Goal: Task Accomplishment & Management: Manage account settings

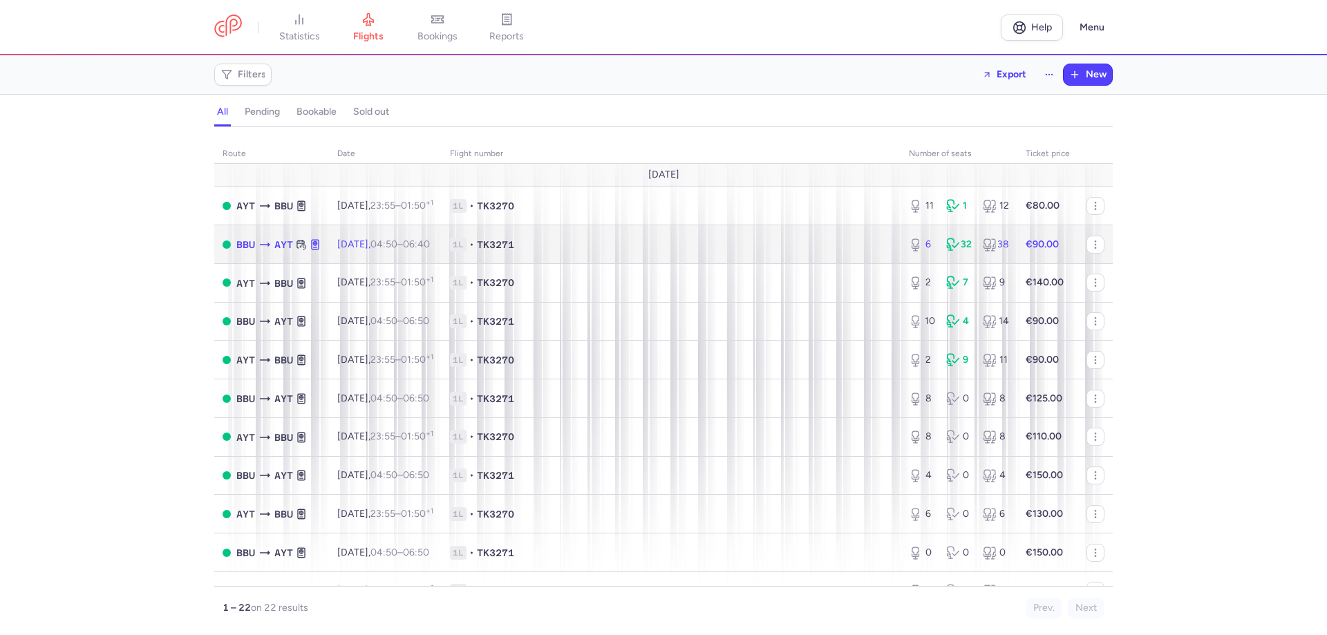
click at [952, 247] on div "32" at bounding box center [959, 245] width 26 height 14
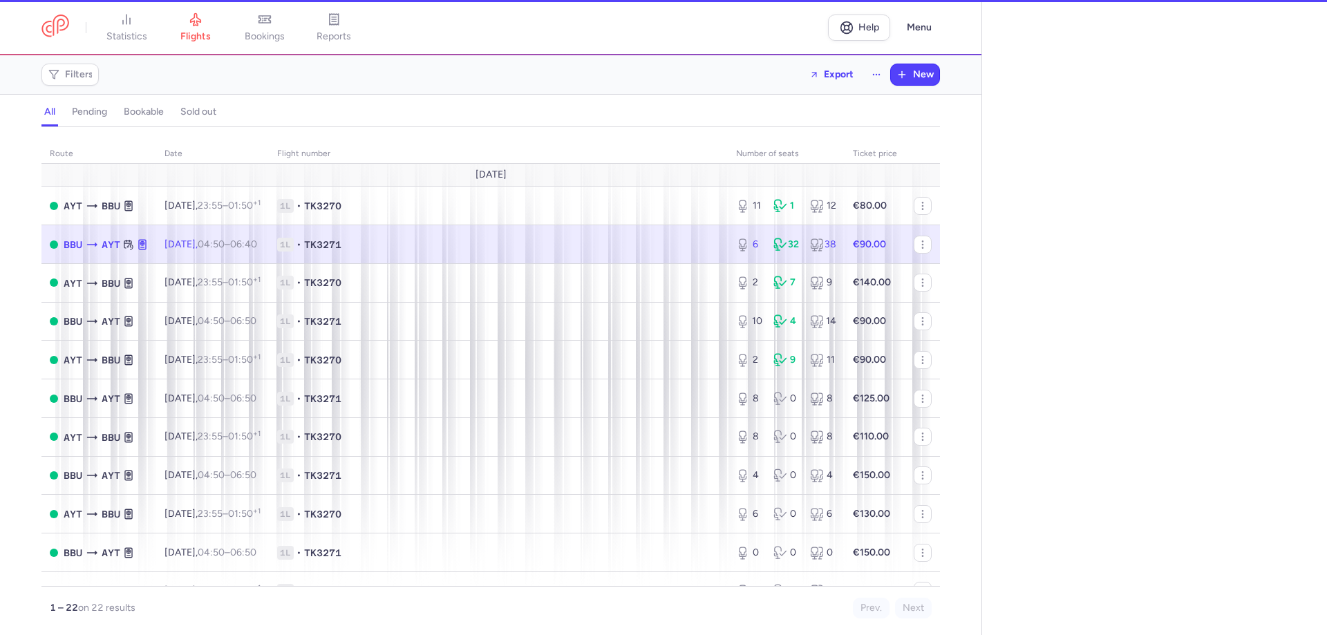
select select "hours"
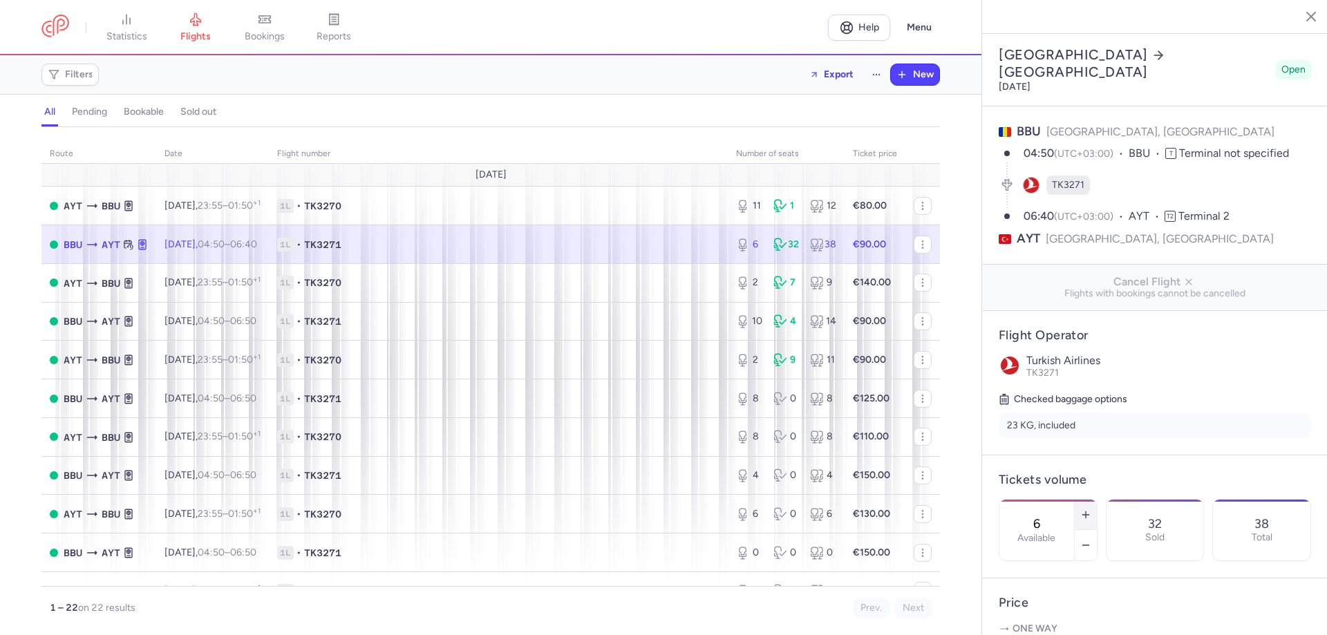
click at [1092, 509] on icon "button" at bounding box center [1086, 514] width 11 height 11
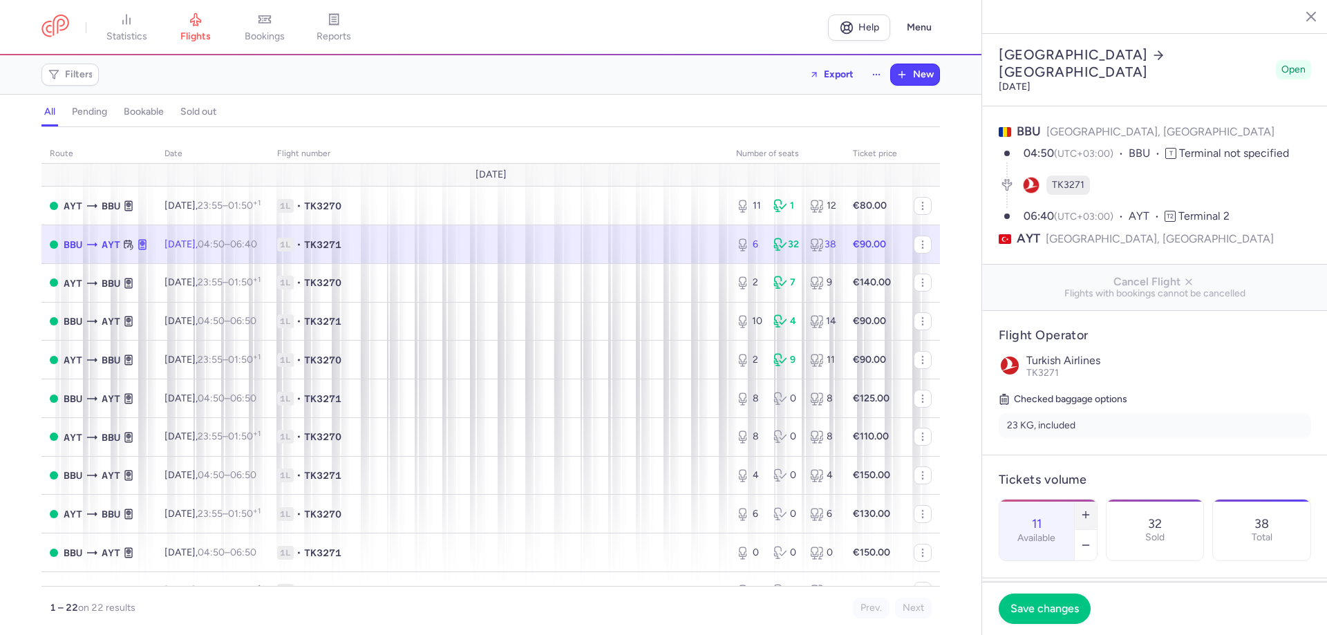
click at [1092, 509] on icon "button" at bounding box center [1086, 514] width 11 height 11
click at [1049, 609] on span "Save changes" at bounding box center [1045, 608] width 68 height 12
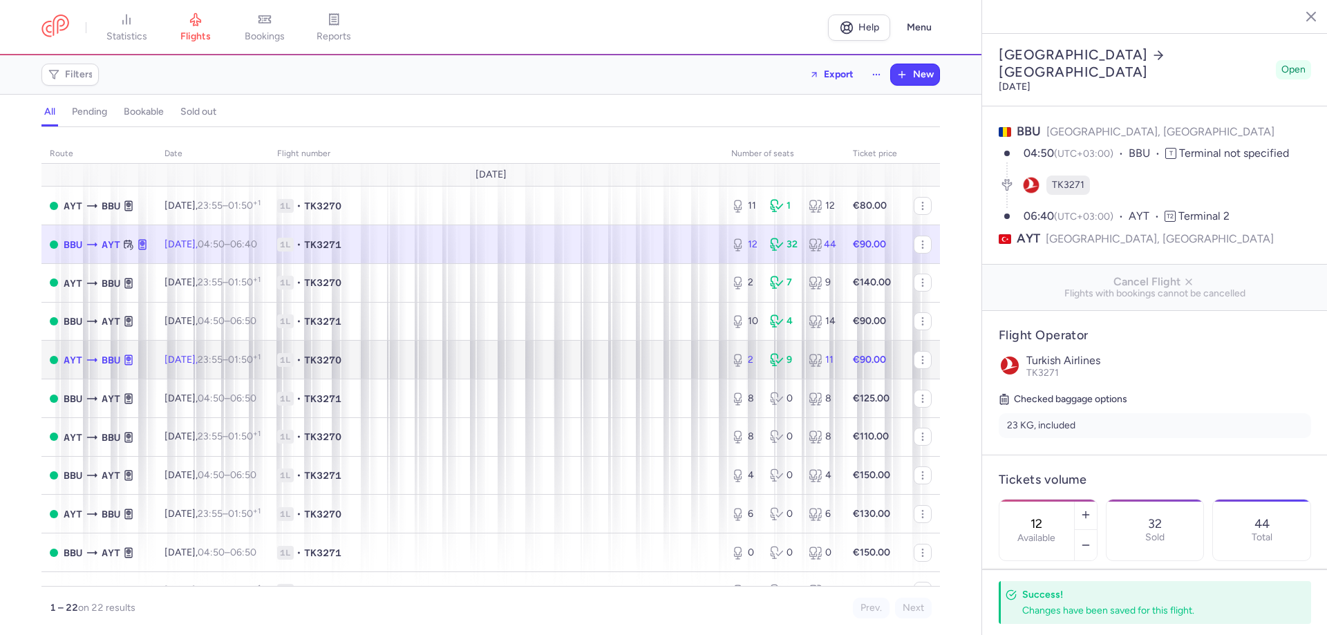
click at [752, 362] on div "2 9 11" at bounding box center [784, 360] width 116 height 25
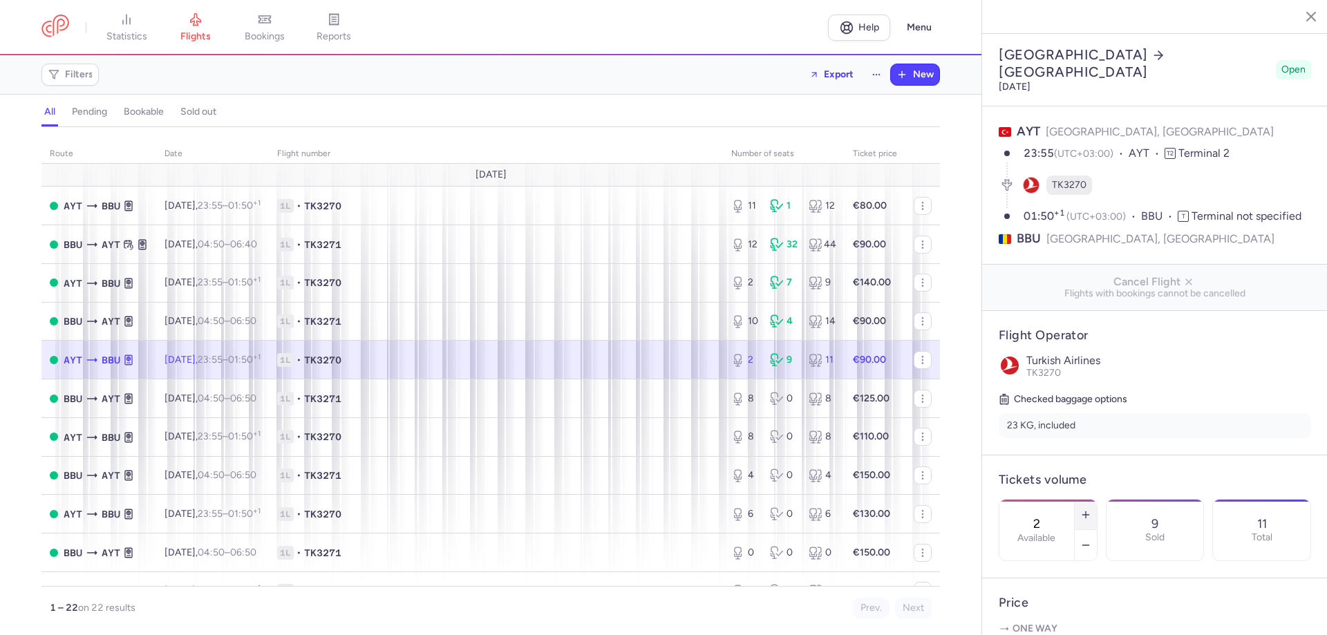
click at [1092, 509] on icon "button" at bounding box center [1086, 514] width 11 height 11
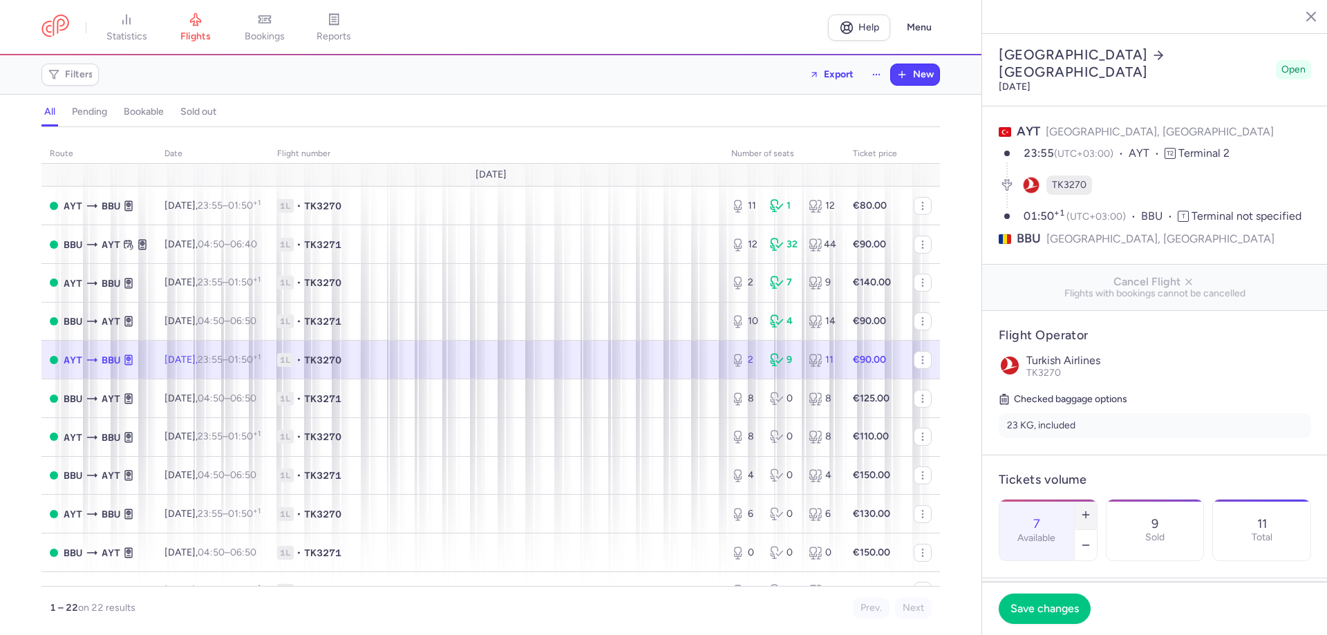
click at [1092, 509] on icon "button" at bounding box center [1086, 514] width 11 height 11
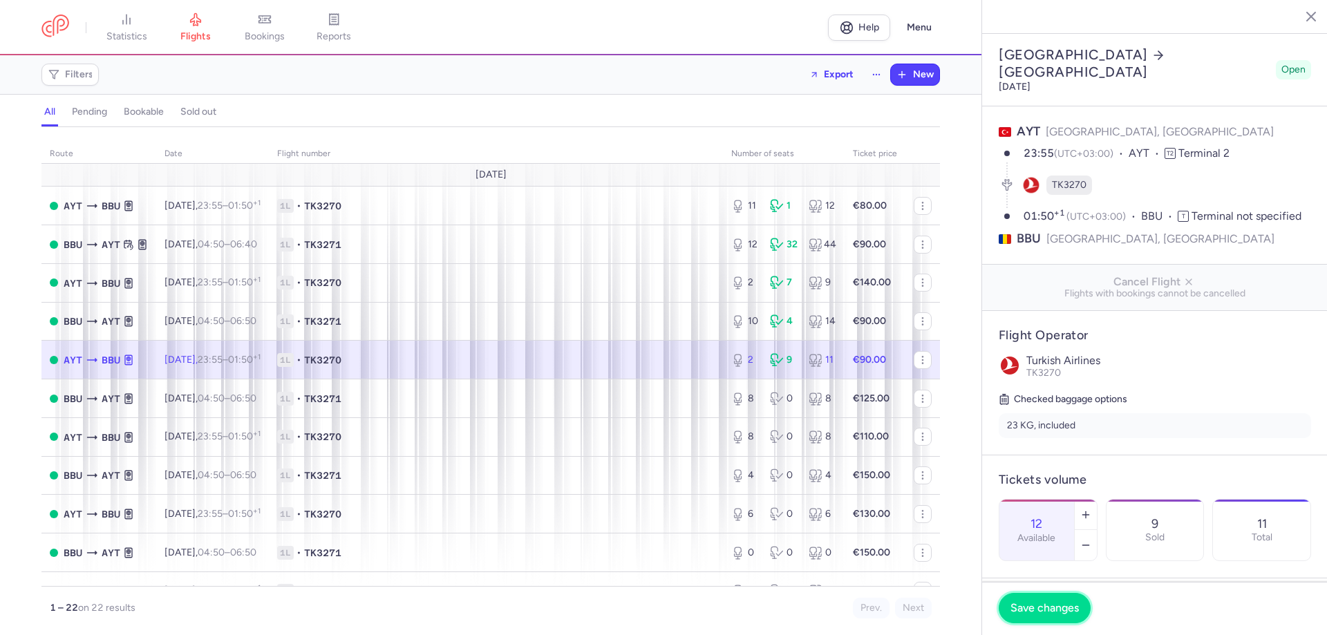
click at [1054, 609] on span "Save changes" at bounding box center [1045, 608] width 68 height 12
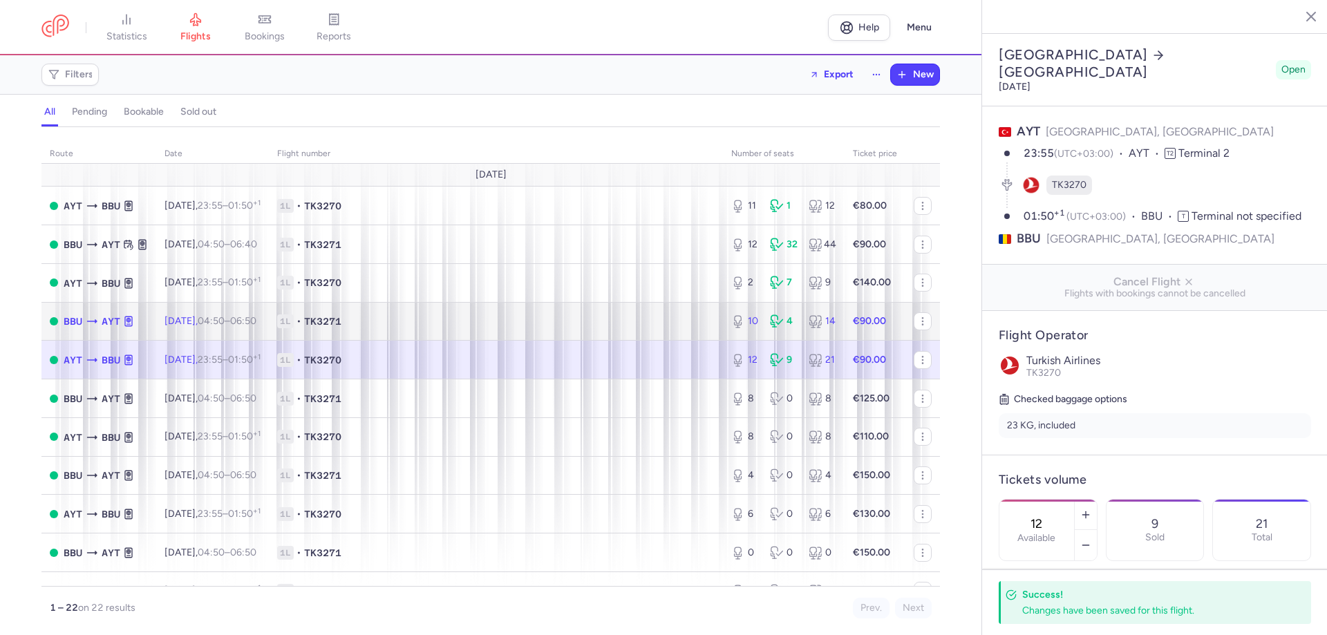
click at [786, 325] on div "4" at bounding box center [784, 322] width 28 height 14
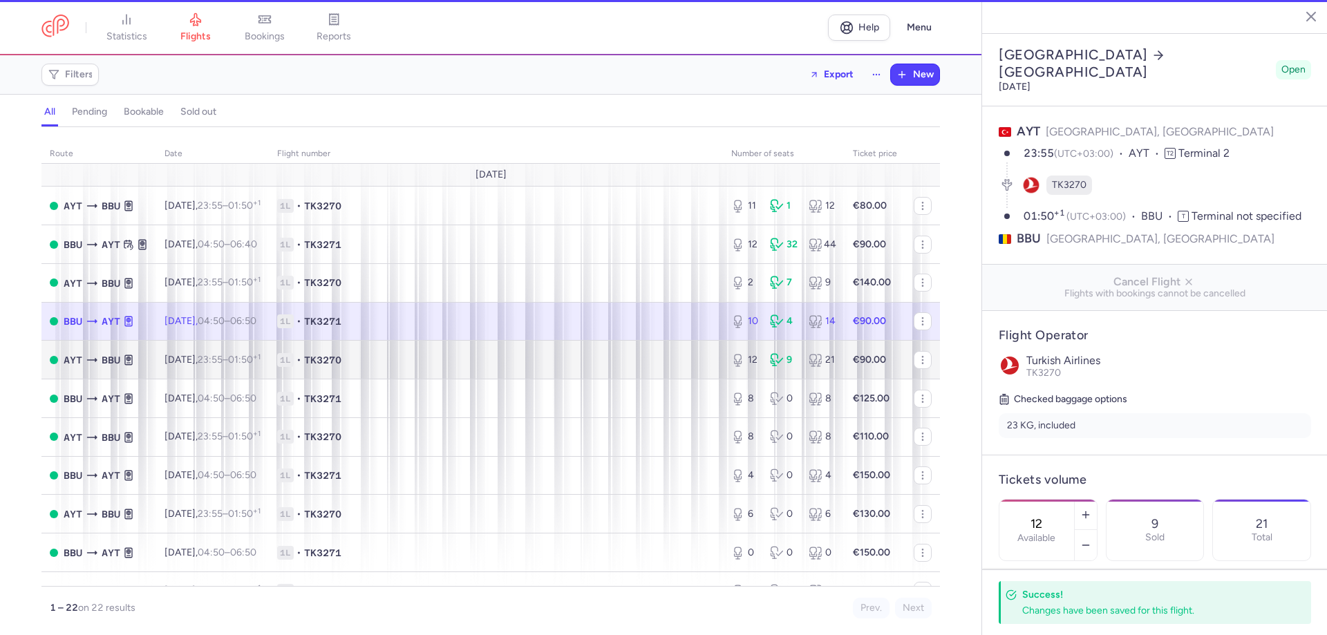
type input "10"
type input "6"
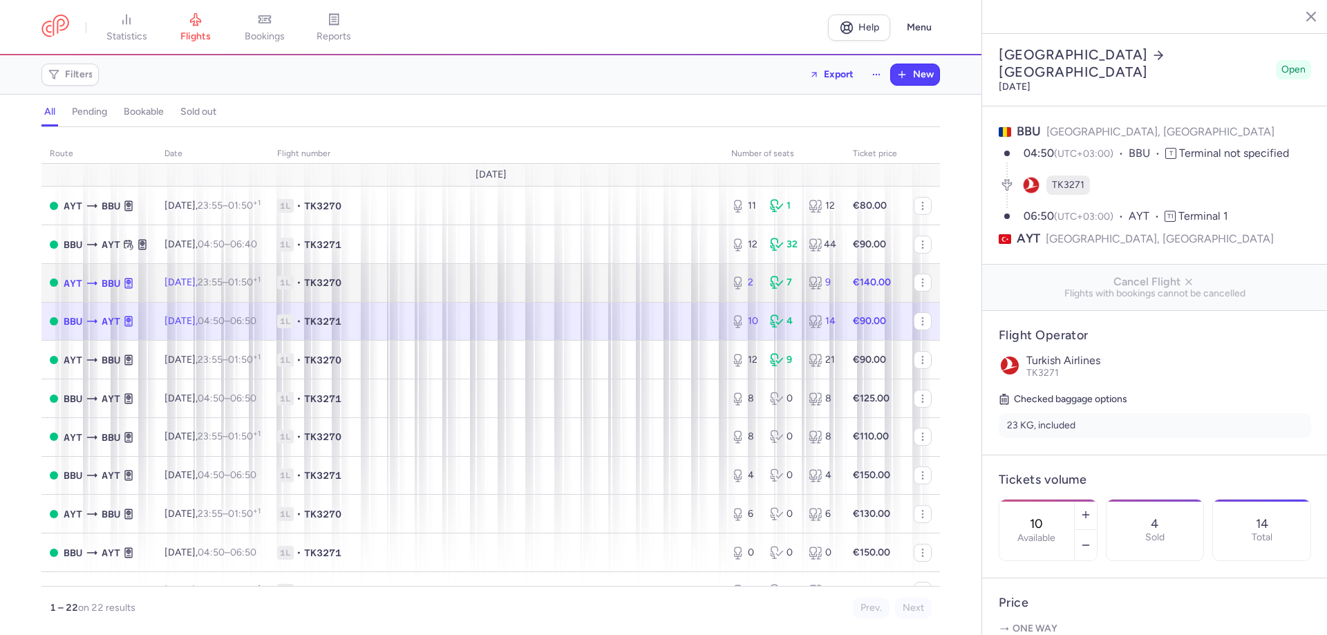
click at [776, 285] on icon at bounding box center [778, 283] width 17 height 14
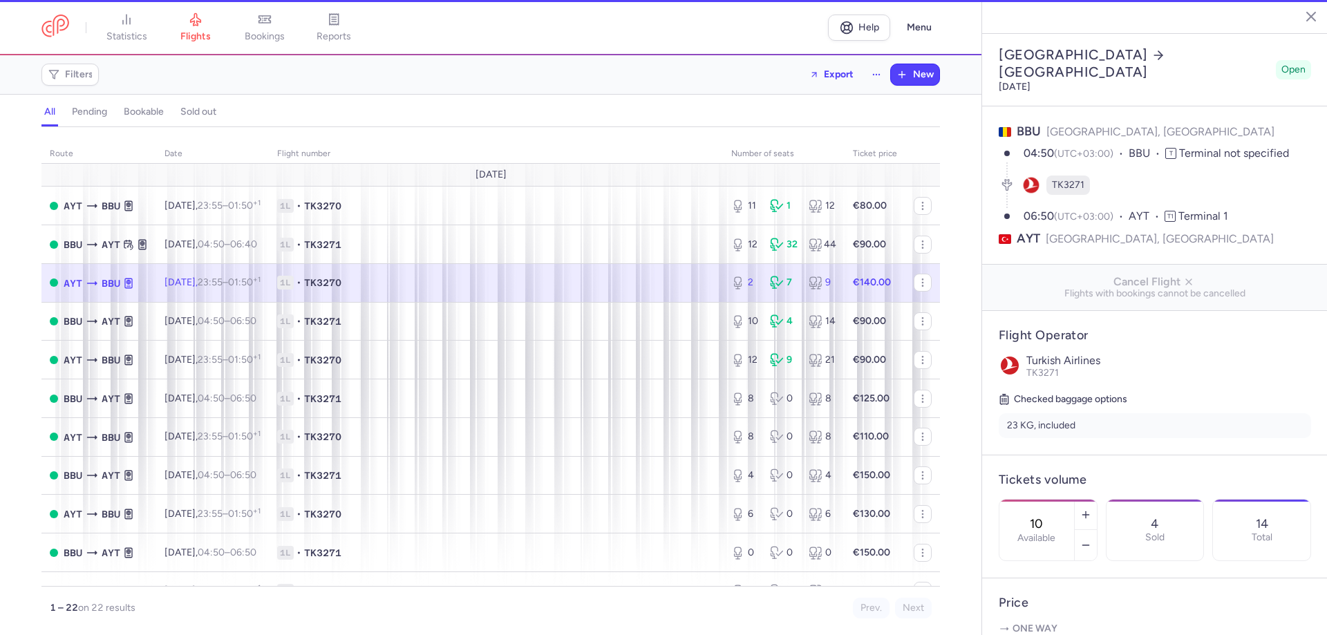
type input "2"
type input "5"
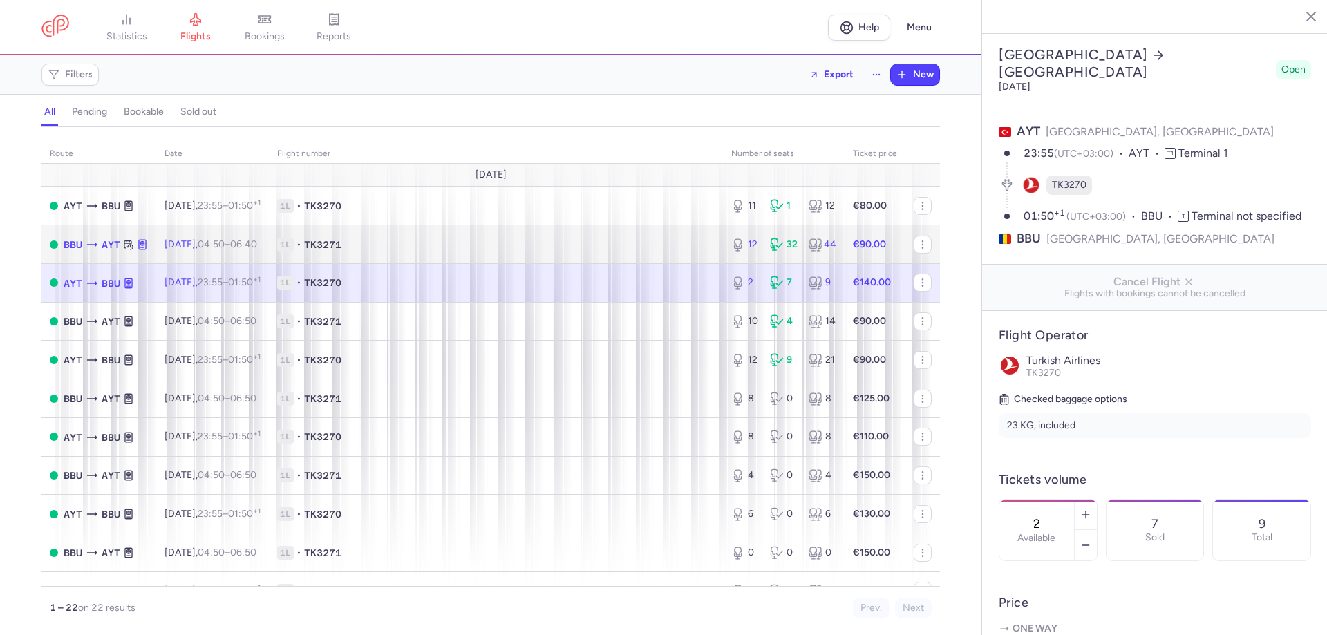
click at [705, 243] on span "1L • TK3271" at bounding box center [496, 245] width 438 height 14
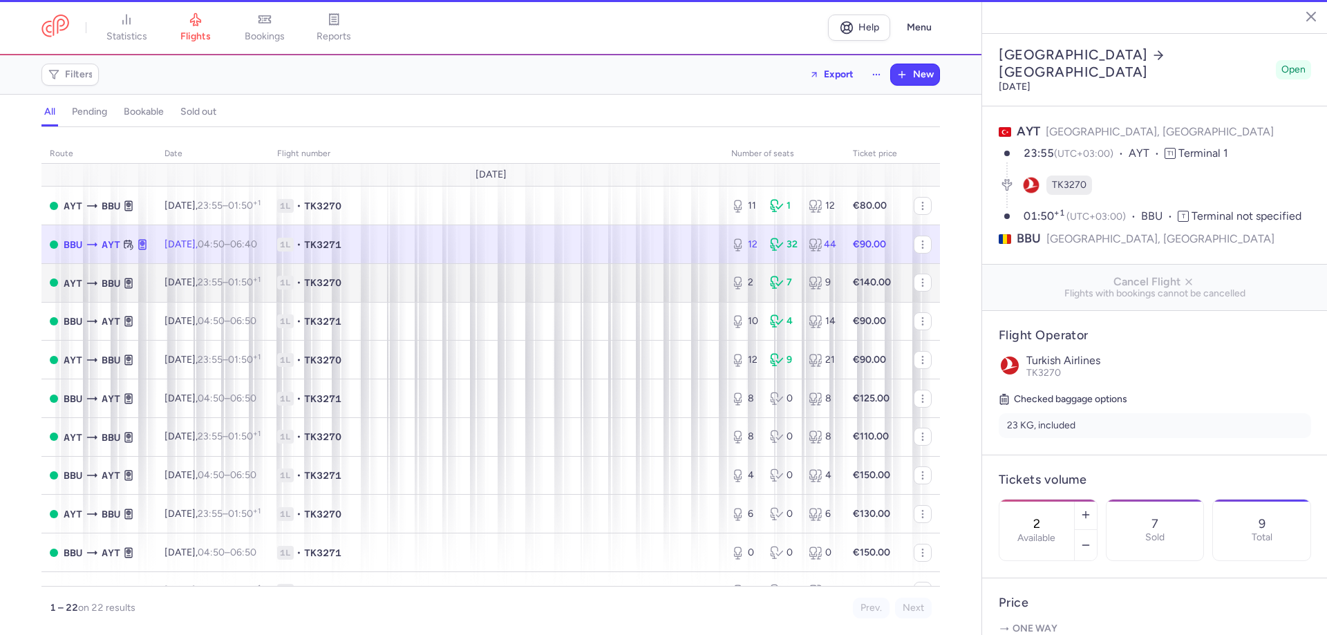
type input "12"
type input "4"
